Goal: Information Seeking & Learning: Learn about a topic

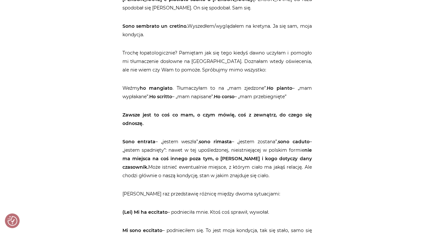
scroll to position [1536, 0]
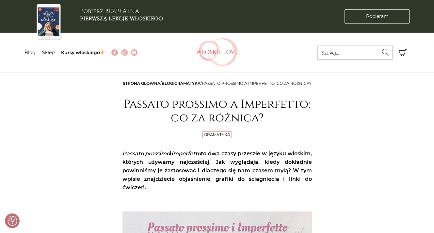
click at [336, 51] on input "Szukaj..." at bounding box center [355, 53] width 75 height 14
type input "imperfetto"
click at [379, 46] on button "Wyszukaj" at bounding box center [386, 52] width 14 height 13
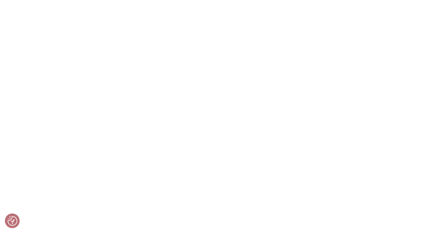
scroll to position [1242, 0]
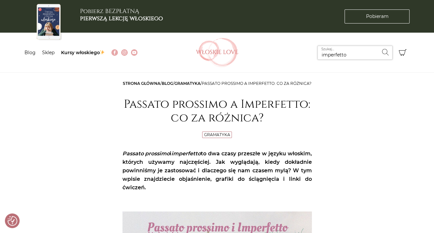
click at [350, 54] on input "imperfetto" at bounding box center [355, 53] width 75 height 14
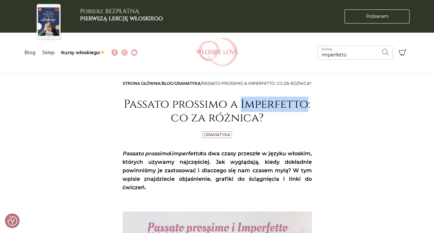
drag, startPoint x: 301, startPoint y: 113, endPoint x: 243, endPoint y: 114, distance: 58.9
click at [243, 114] on h1 "Passato prossimo a Imperfetto: co za różnica?" at bounding box center [218, 111] width 190 height 27
copy h1 "Imperfetto"
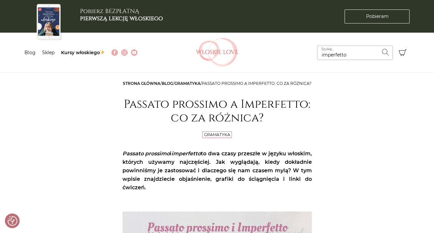
drag, startPoint x: 349, startPoint y: 55, endPoint x: 222, endPoint y: 55, distance: 126.5
click at [220, 55] on div "Menu Blog Sklep Kursy włoskiego Znajdź na Włoskie Love imperfetto Szukaj... Wys…" at bounding box center [218, 53] width 386 height 40
paste input "I"
type input "Imperfetto"
click at [379, 46] on button "Wyszukaj" at bounding box center [386, 52] width 14 height 13
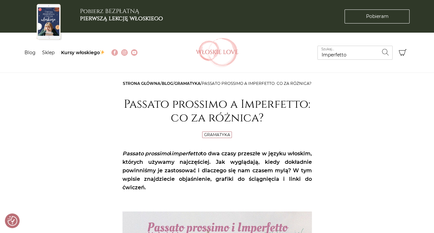
click at [384, 53] on icon "submit" at bounding box center [386, 52] width 8 height 7
